Goal: Check status: Check status

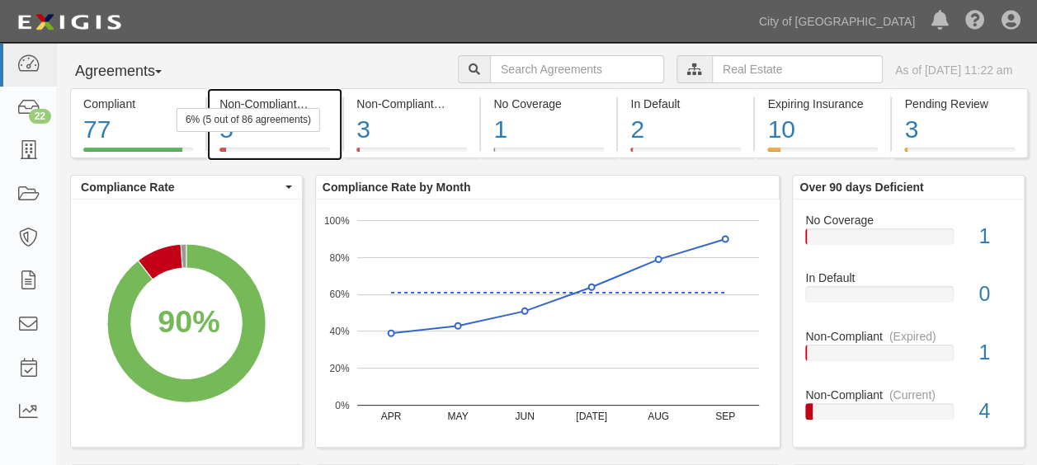
click at [304, 139] on div "5" at bounding box center [274, 129] width 111 height 35
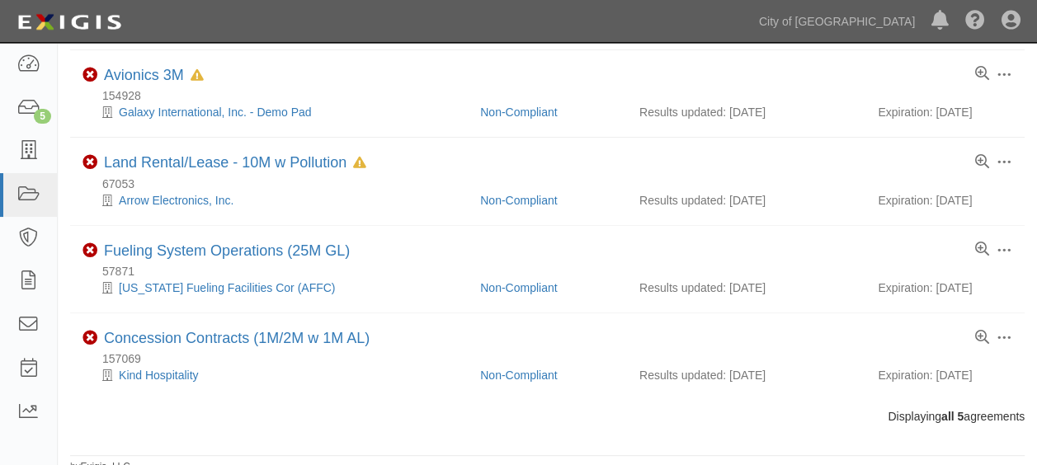
scroll to position [211, 0]
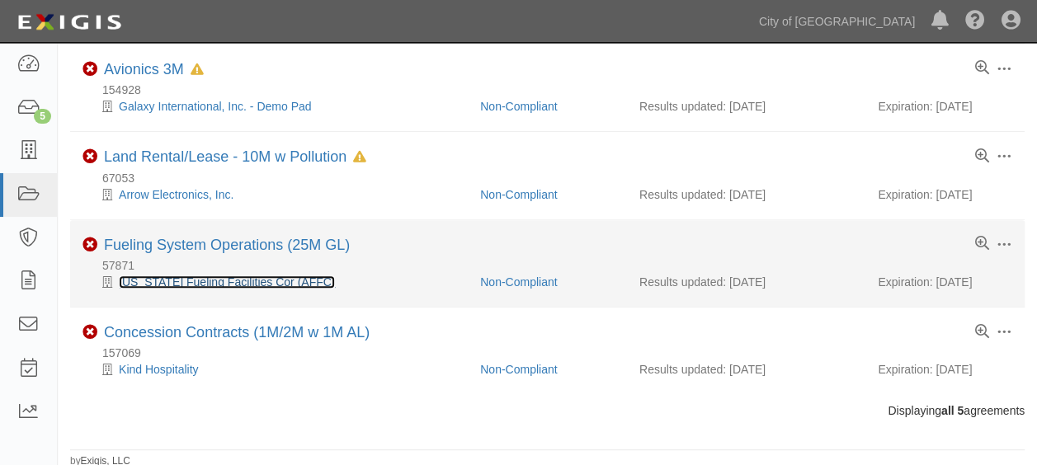
click at [229, 276] on link "[US_STATE] Fueling Facilities Cor (AFFC)" at bounding box center [227, 282] width 216 height 13
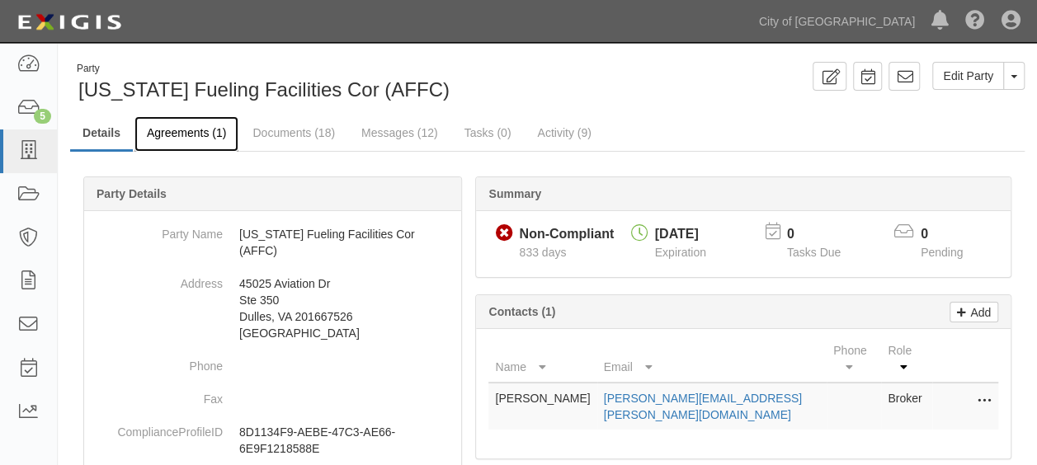
click at [181, 128] on link "Agreements (1)" at bounding box center [186, 133] width 104 height 35
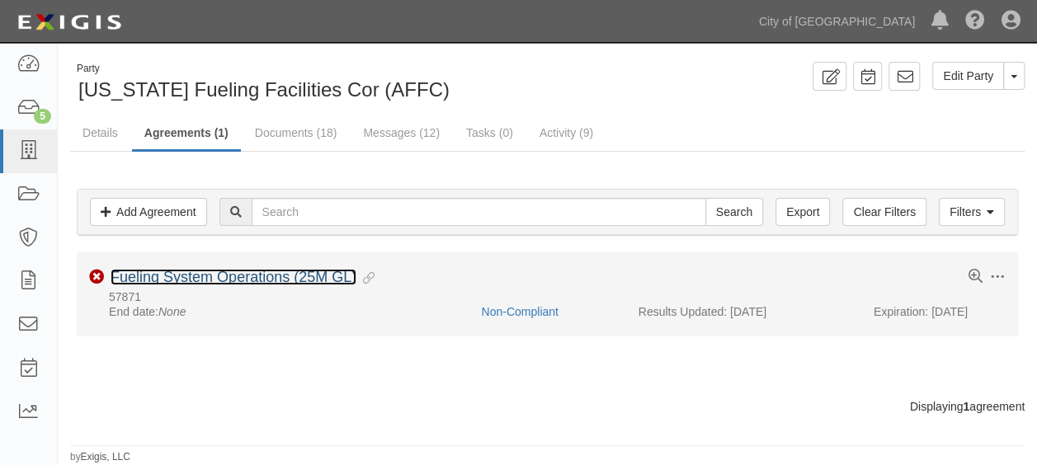
click at [225, 277] on link "Fueling System Operations (25M GL)" at bounding box center [234, 277] width 246 height 16
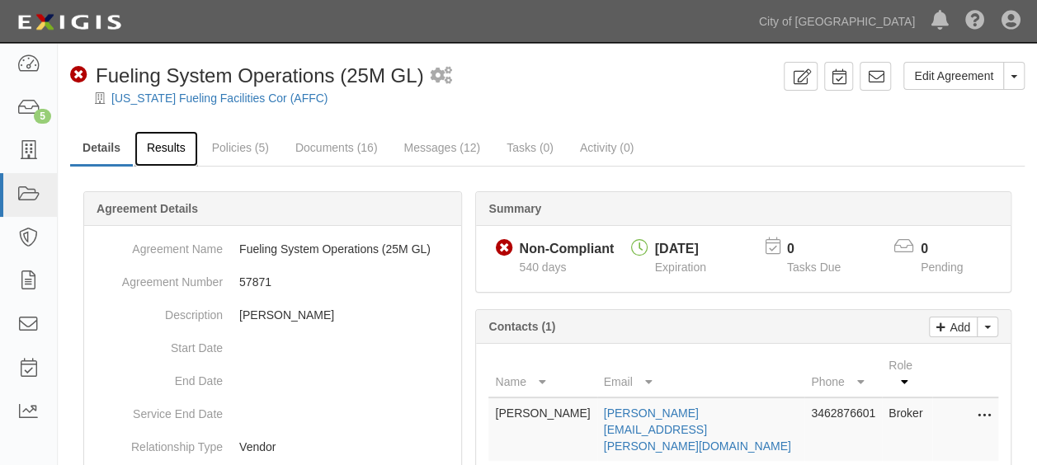
click at [163, 142] on link "Results" at bounding box center [166, 148] width 64 height 35
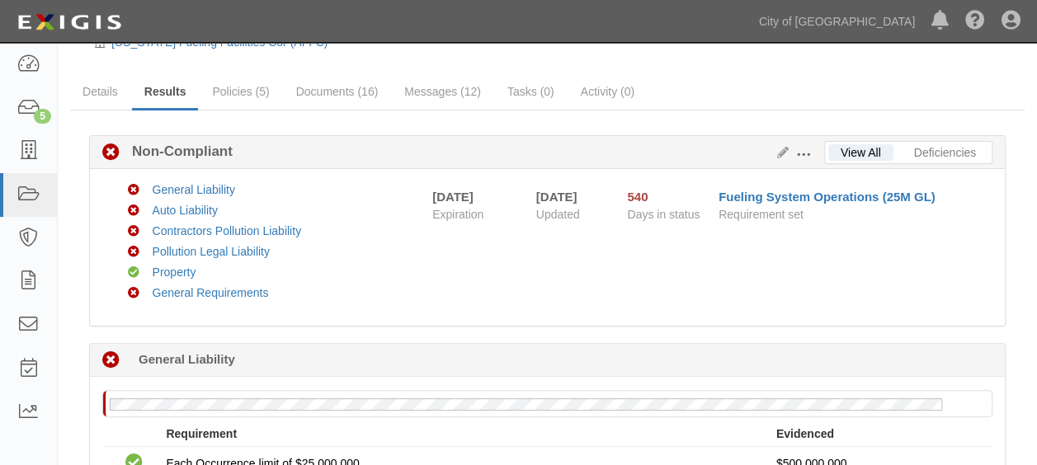
scroll to position [49, 0]
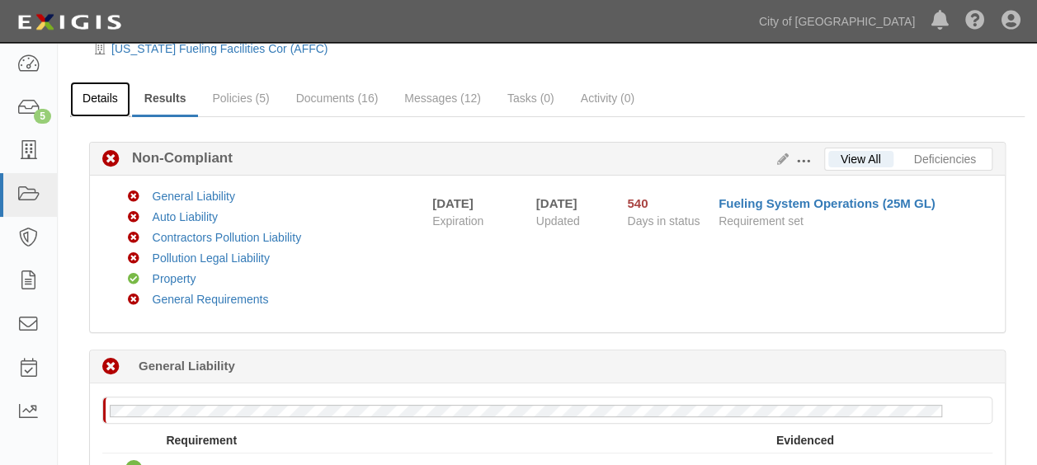
click at [97, 102] on link "Details" at bounding box center [100, 99] width 60 height 35
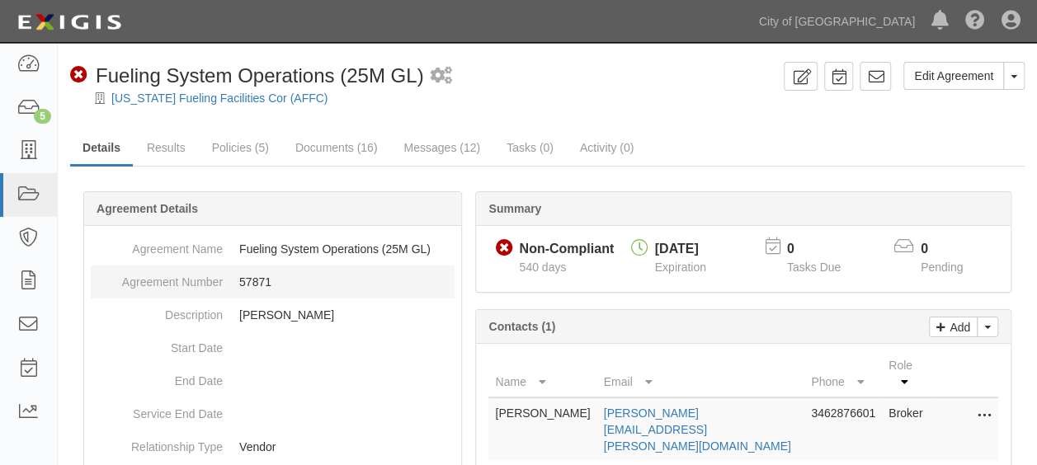
click at [251, 276] on dd "57871" at bounding box center [273, 282] width 364 height 33
copy dd "57871"
